Goal: Task Accomplishment & Management: Complete application form

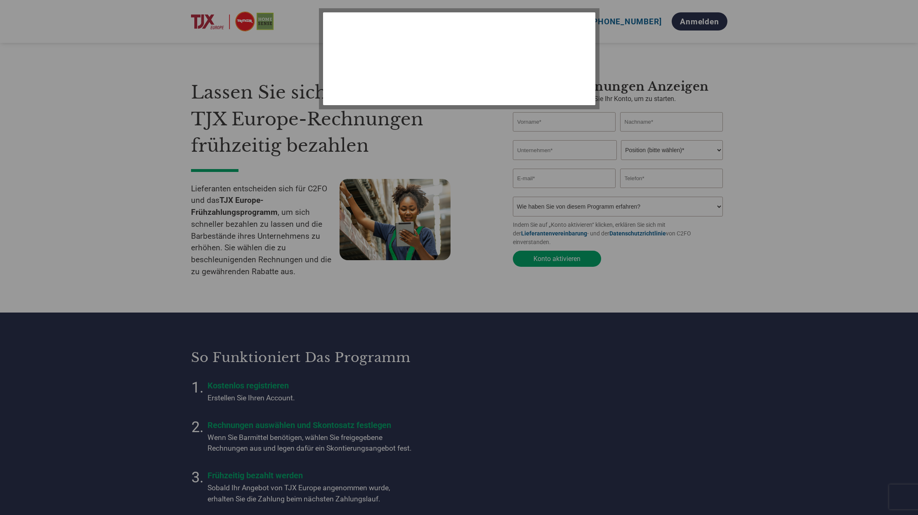
select select "de"
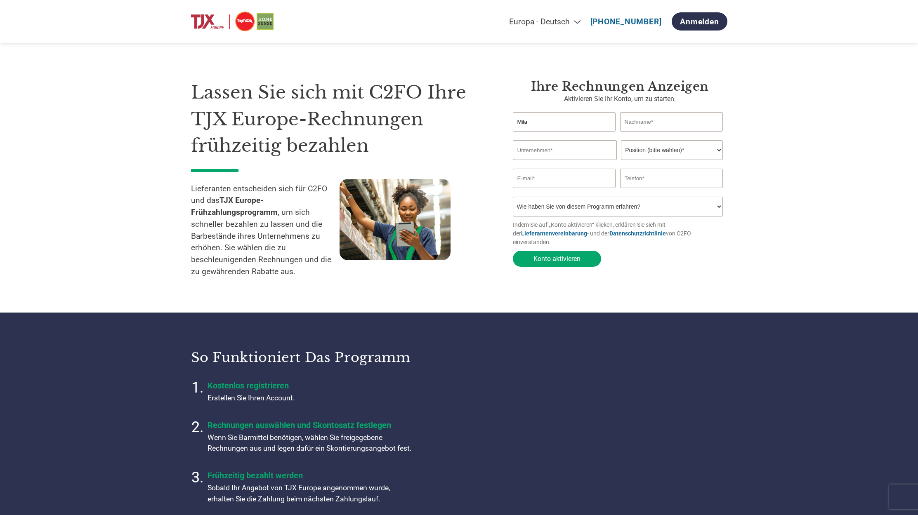
type input "Mila"
type input "[PERSON_NAME]"
type input "we are alife GmbH"
select select "CFO"
type input "[EMAIL_ADDRESS][DOMAIN_NAME]"
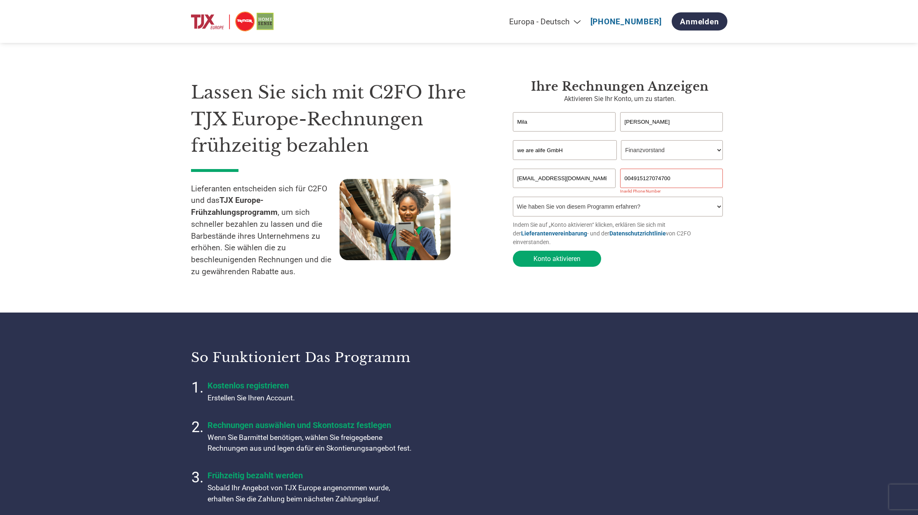
click at [630, 177] on input "004915127074700" at bounding box center [671, 178] width 103 height 19
type input "[PHONE_NUMBER]"
select select "Email"
click at [567, 251] on button "Konto aktivieren" at bounding box center [557, 259] width 88 height 16
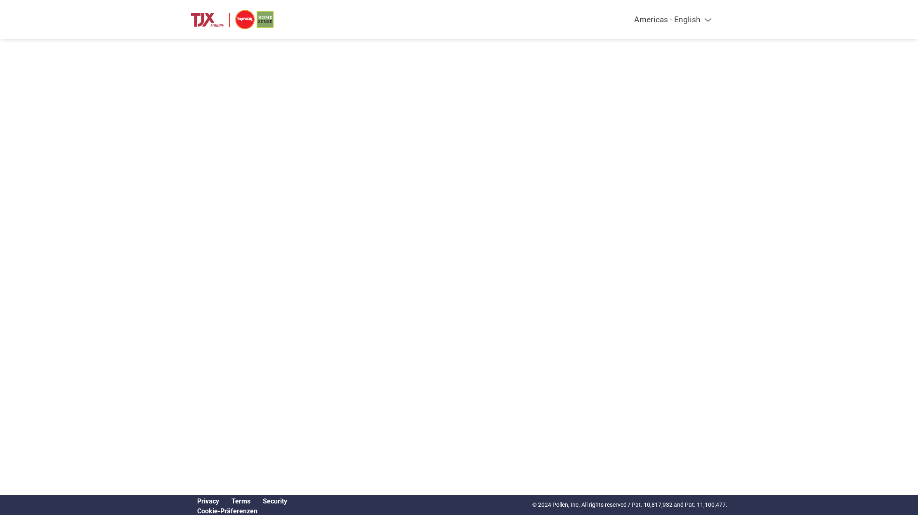
select select "de"
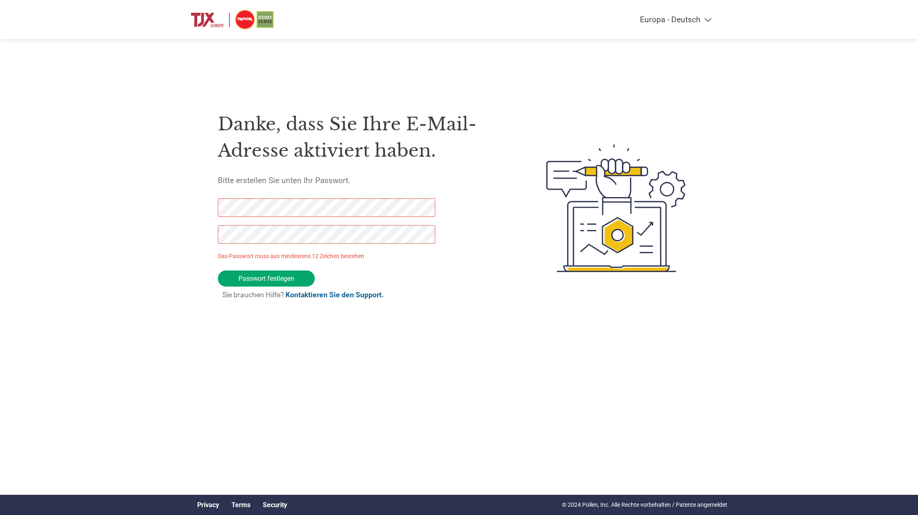
click at [194, 207] on div "Danke, dass Sie Ihre E-Mail-Adresse aktiviert haben. Bitte erstellen Sie unten …" at bounding box center [459, 208] width 536 height 219
drag, startPoint x: 243, startPoint y: 276, endPoint x: 253, endPoint y: 278, distance: 10.1
click at [244, 276] on input "Passwort festlegen" at bounding box center [266, 279] width 97 height 16
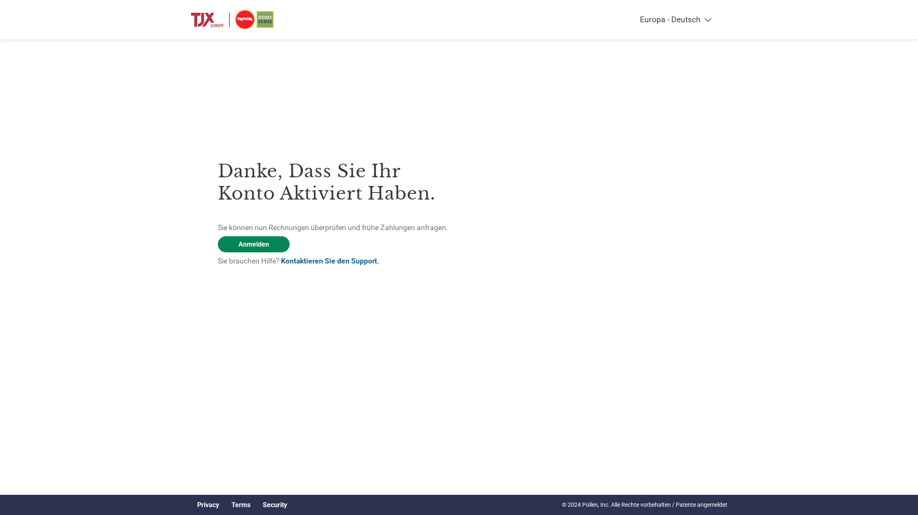
click at [265, 241] on link "Anmelden" at bounding box center [254, 244] width 72 height 16
